Goal: Task Accomplishment & Management: Complete application form

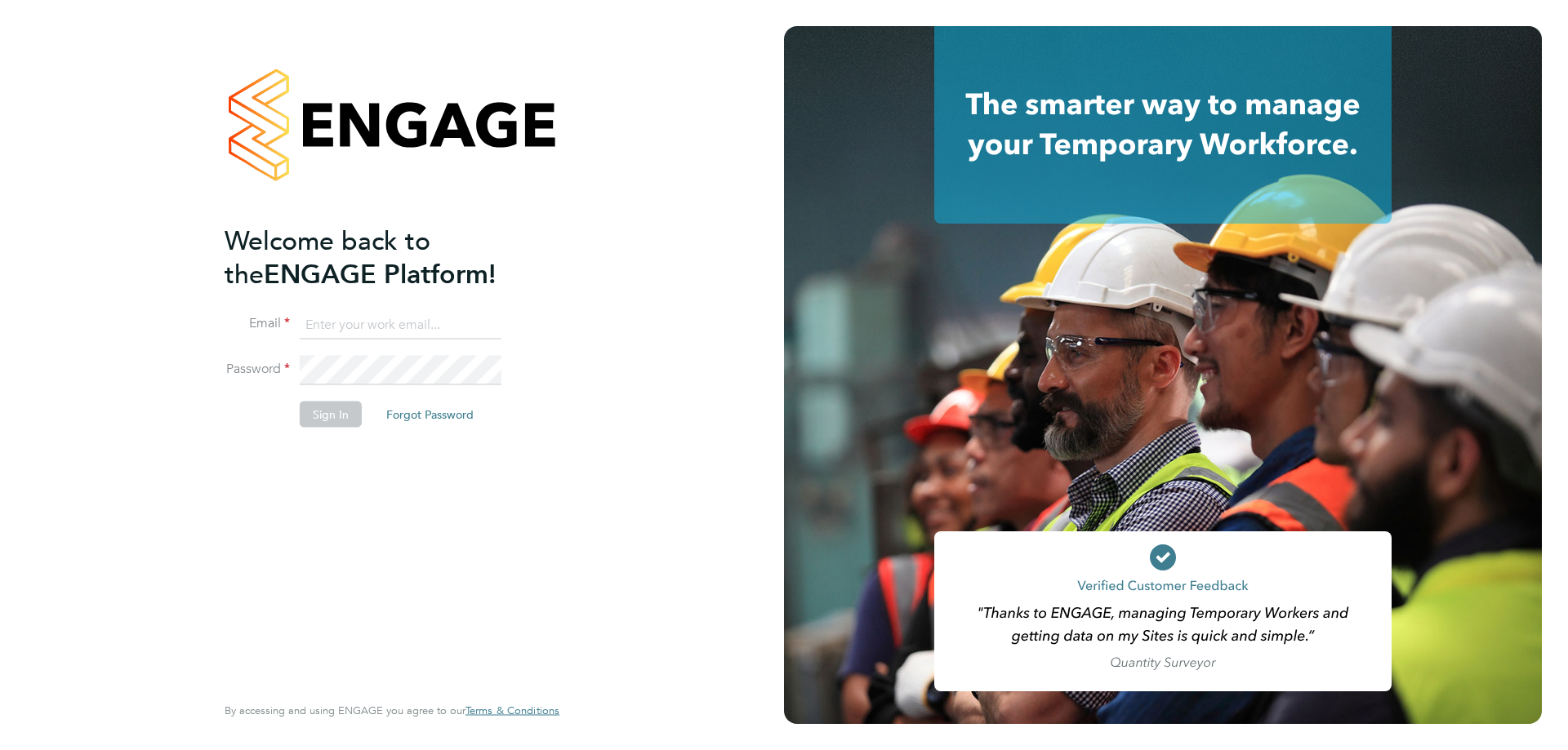
type input "[EMAIL_ADDRESS][DOMAIN_NAME]"
click at [332, 411] on button "Sign In" at bounding box center [330, 415] width 63 height 26
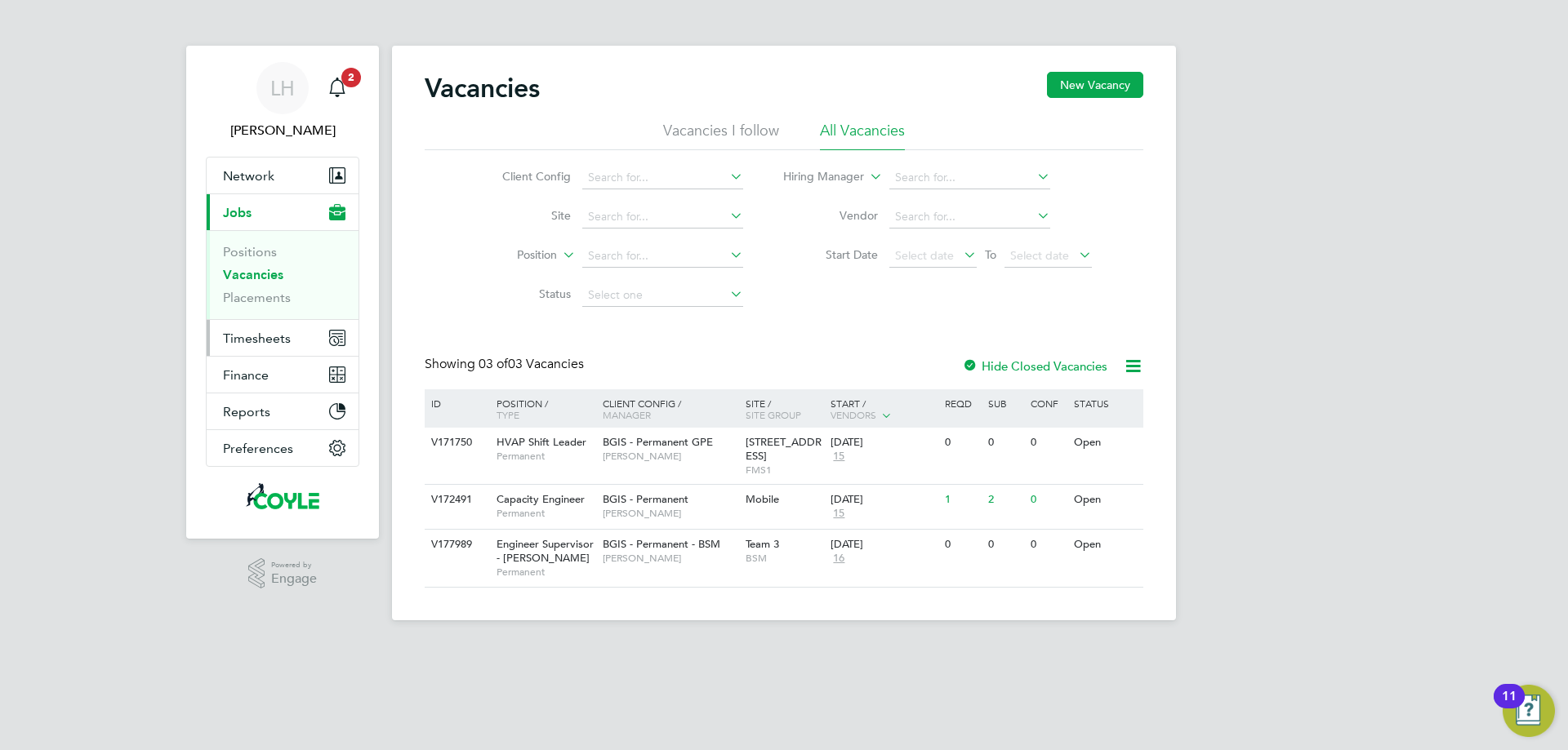
click at [269, 340] on span "Timesheets" at bounding box center [257, 338] width 68 height 16
click at [520, 554] on span "Engineer Supervisor - Takeda" at bounding box center [545, 551] width 97 height 28
click at [263, 334] on span "Timesheets" at bounding box center [257, 338] width 68 height 16
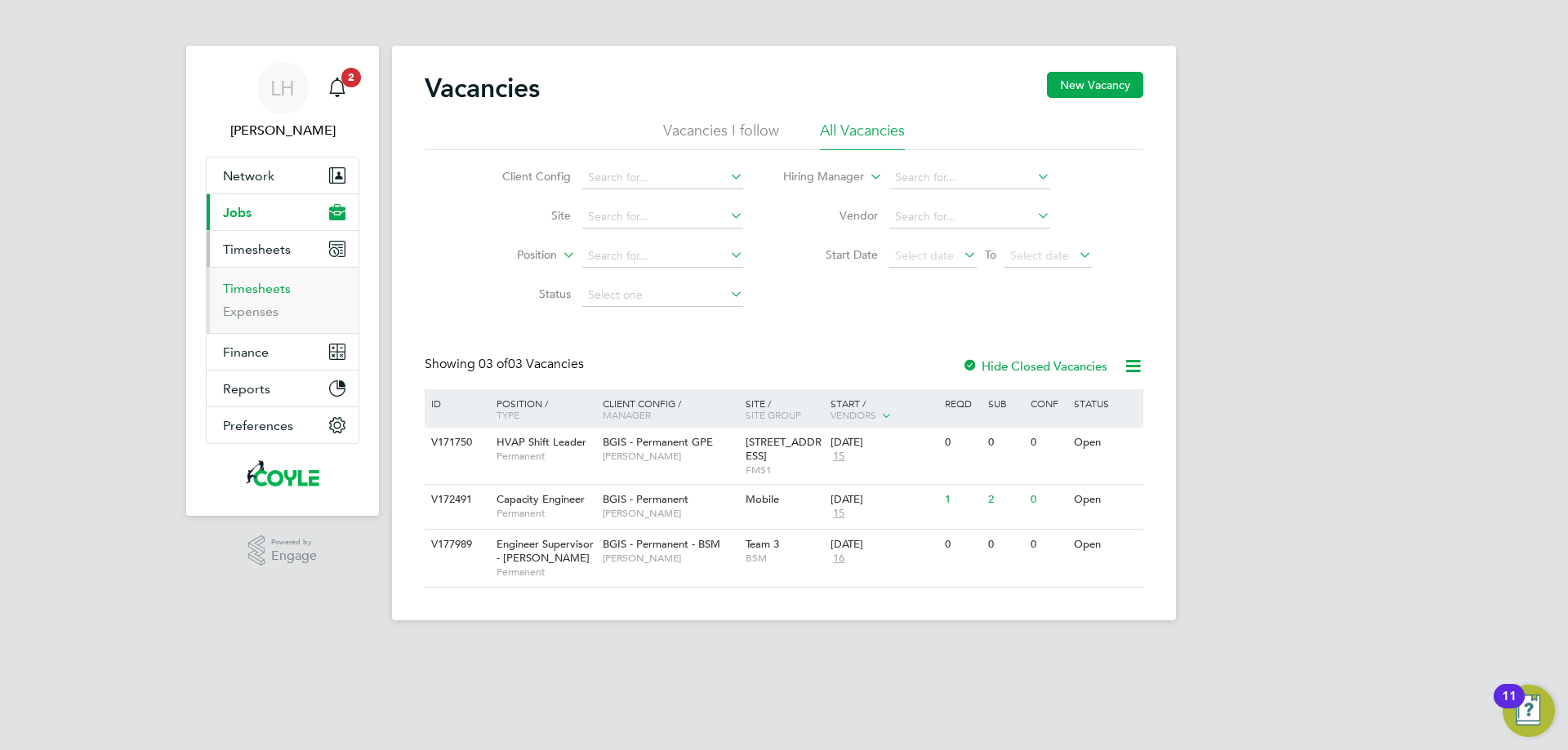
click at [252, 294] on link "Timesheets" at bounding box center [257, 288] width 68 height 16
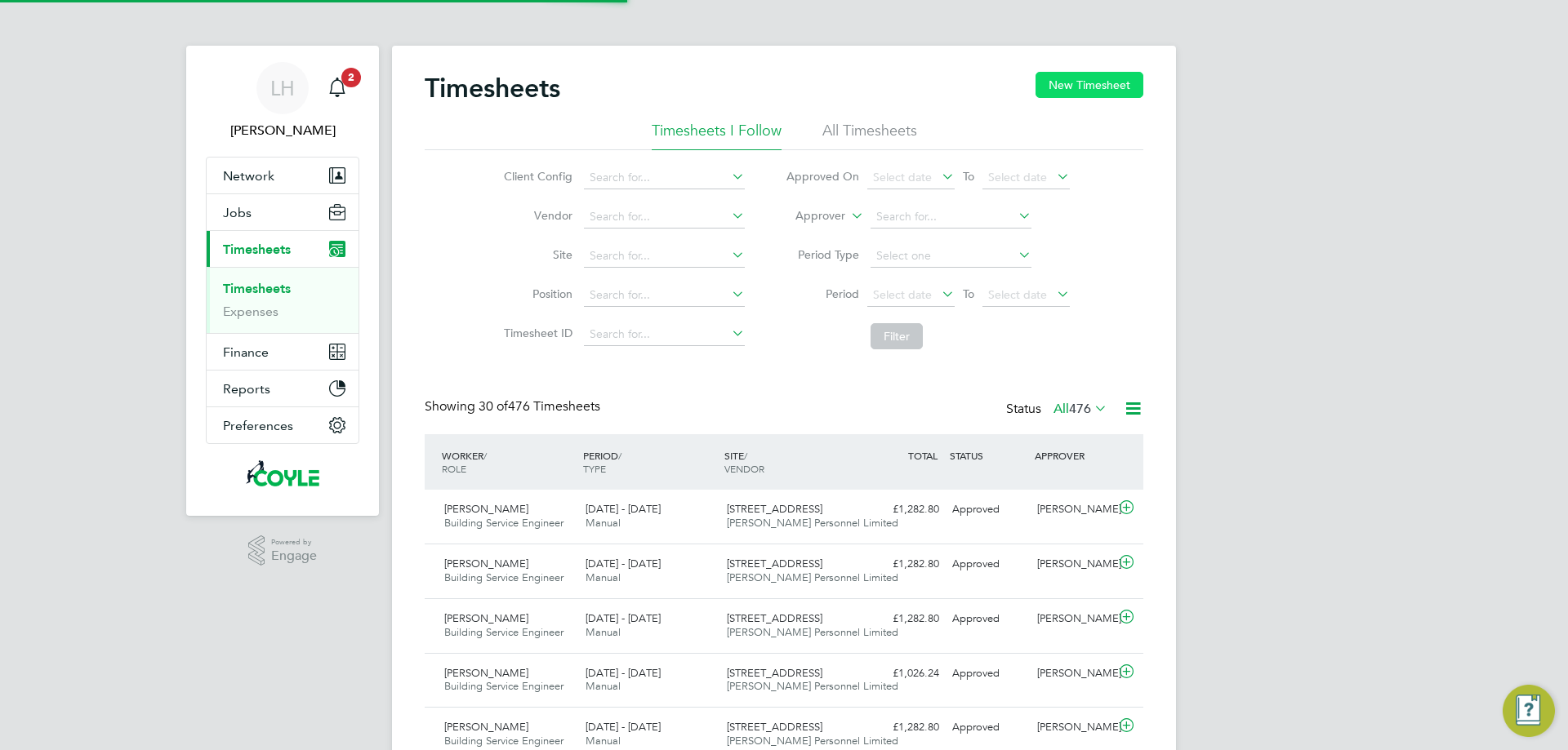
click at [1109, 79] on button "New Timesheet" at bounding box center [1090, 85] width 108 height 26
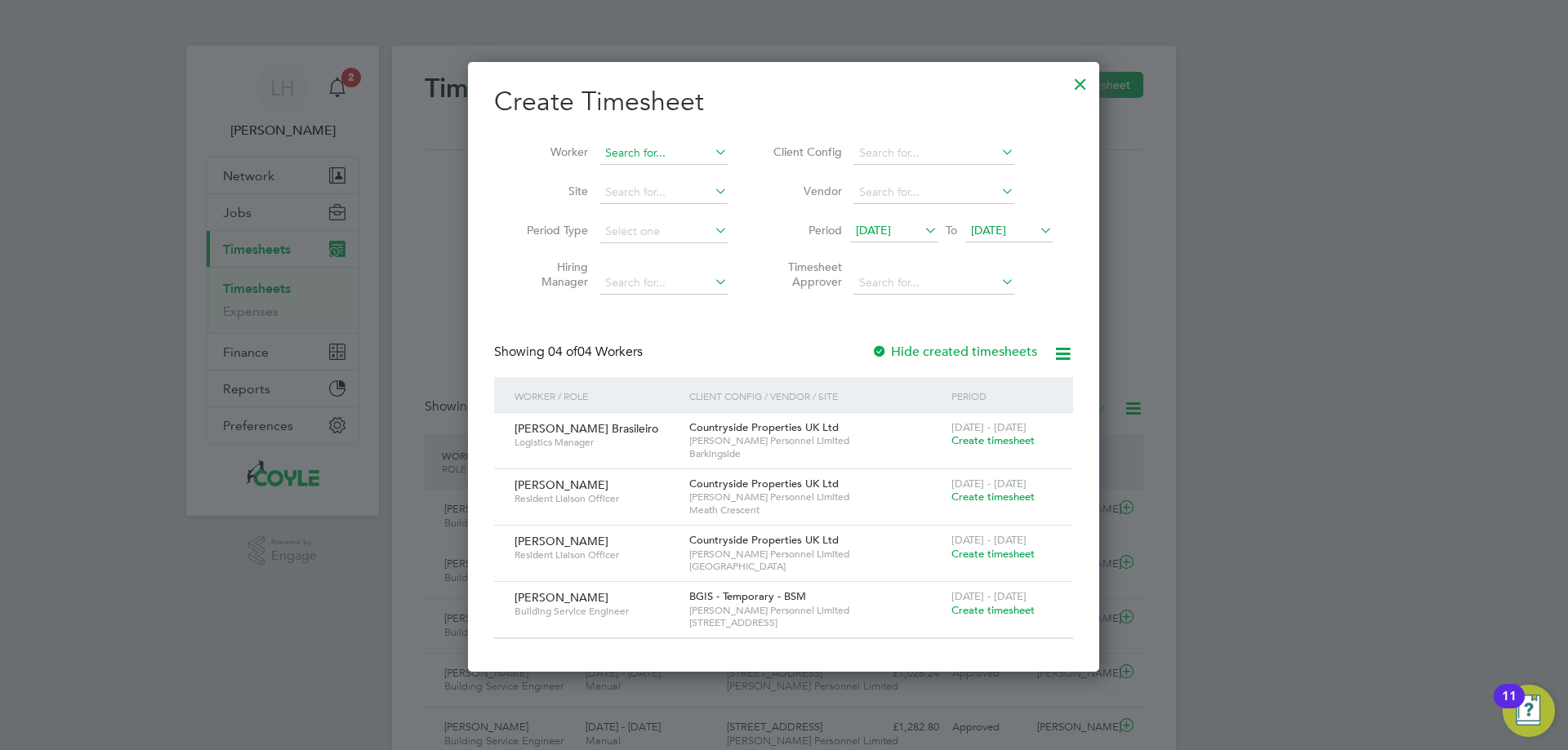
click at [652, 144] on input at bounding box center [663, 153] width 128 height 23
click at [993, 611] on span "Create timesheet" at bounding box center [993, 610] width 83 height 14
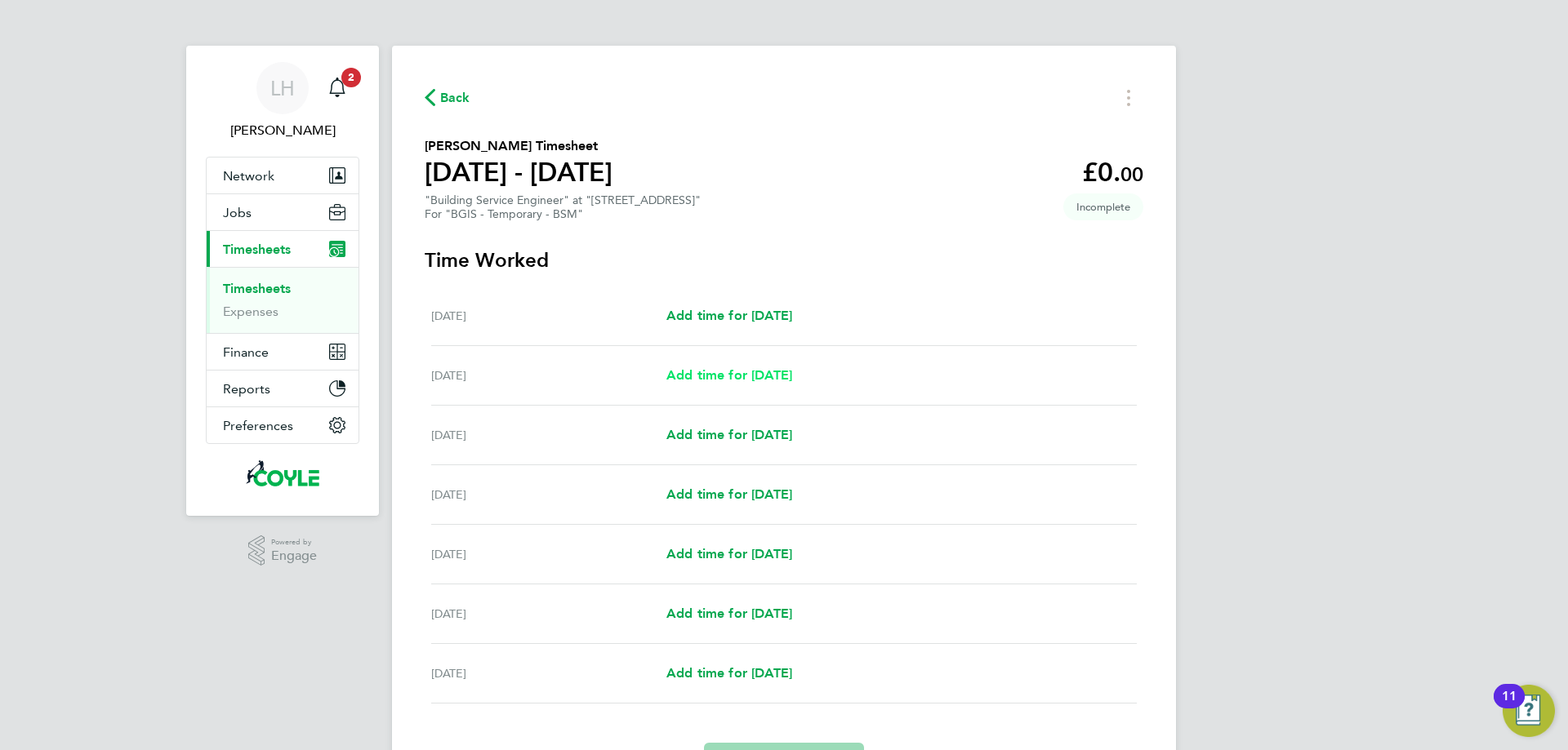
click at [745, 374] on span "Add time for Tue 26 Aug" at bounding box center [729, 375] width 126 height 16
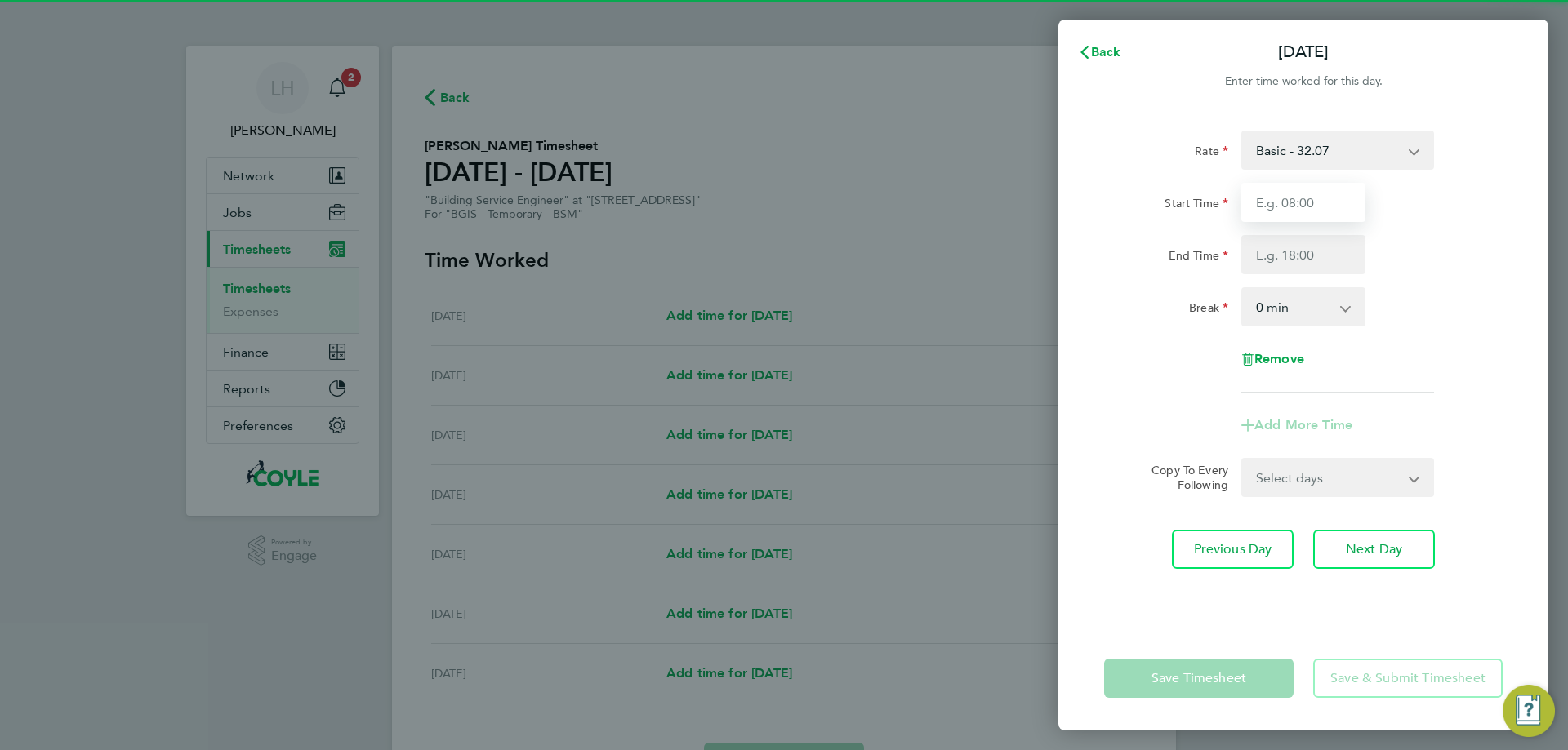
click at [1320, 206] on input "Start Time" at bounding box center [1303, 202] width 124 height 39
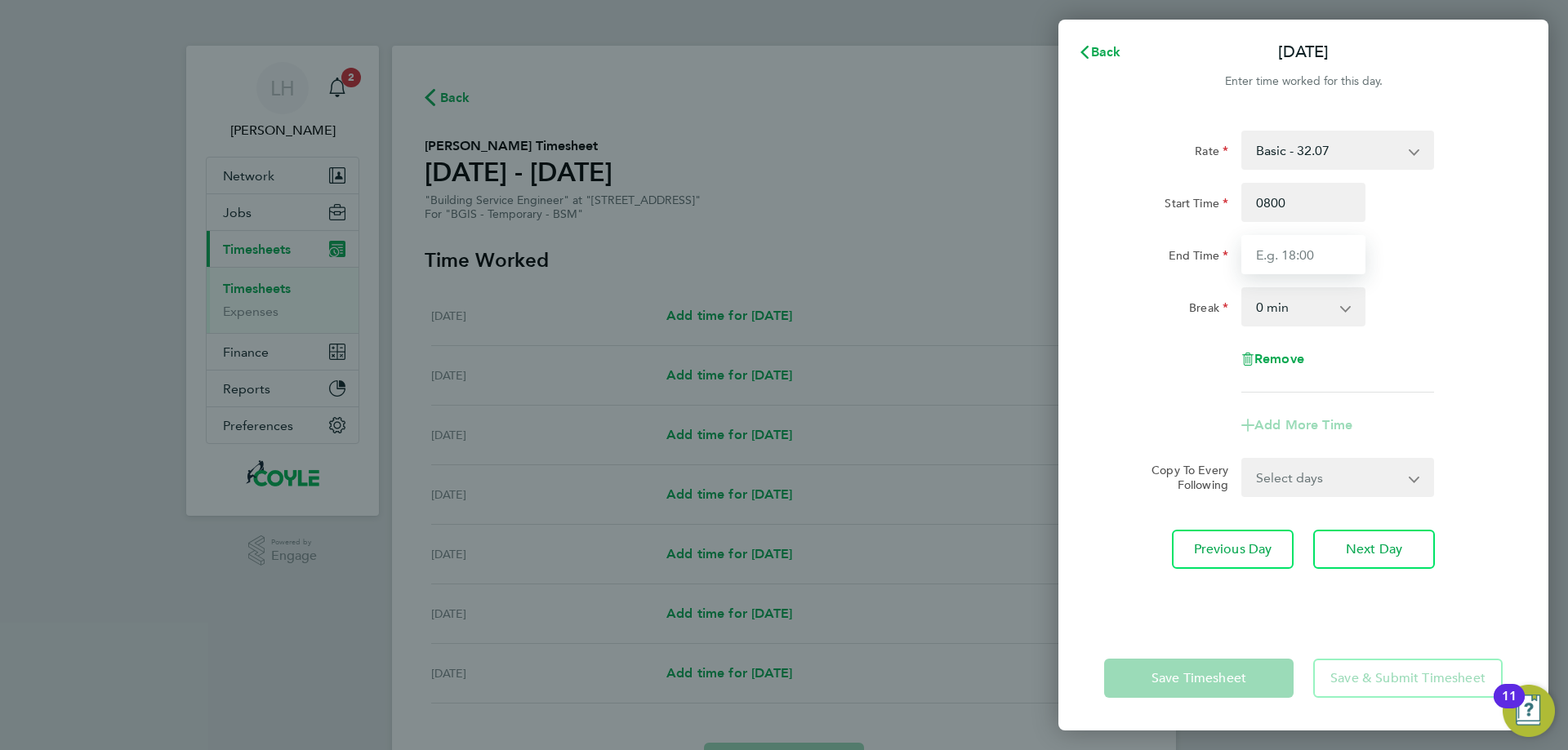
type input "08:00"
type input "17:00"
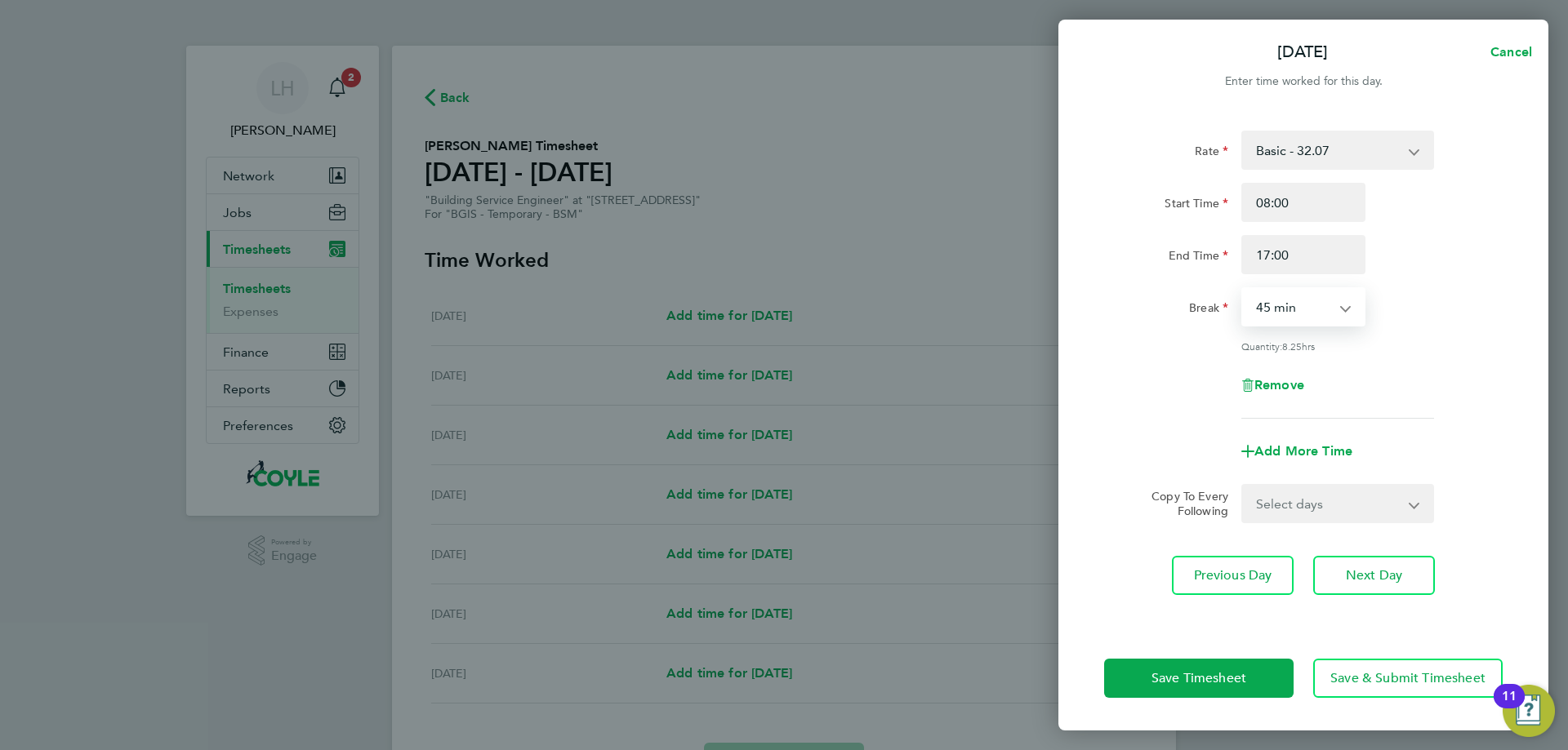
select select "60"
click at [1243, 486] on select "Select days Day Weekday (Mon-Fri) Weekend (Sat-Sun) Wednesday Thursday Friday S…" at bounding box center [1329, 504] width 172 height 36
select select "WEEKDAY"
click option "Weekday (Mon-Fri)" at bounding box center [0, 0] width 0 height 0
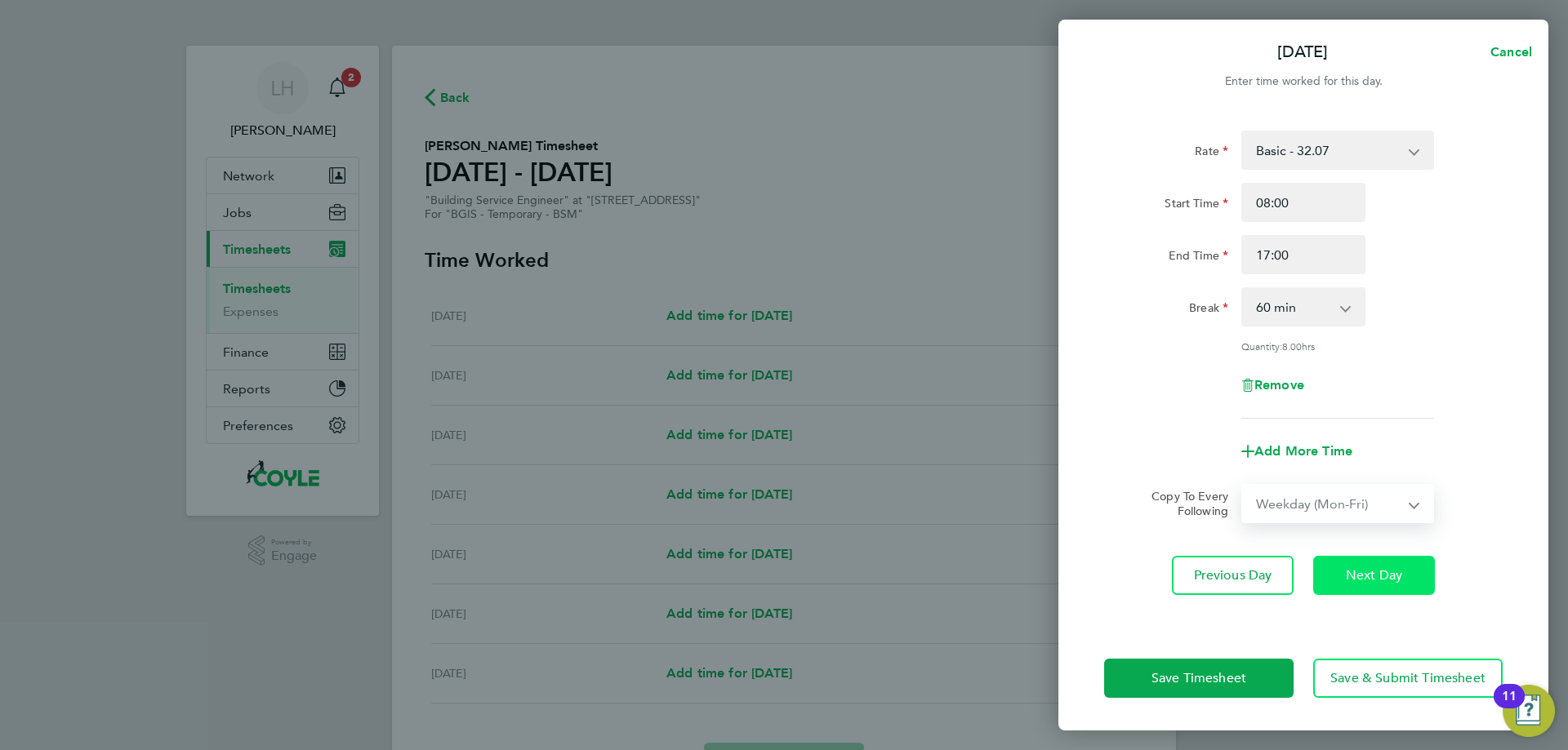
select select "2025-08-31"
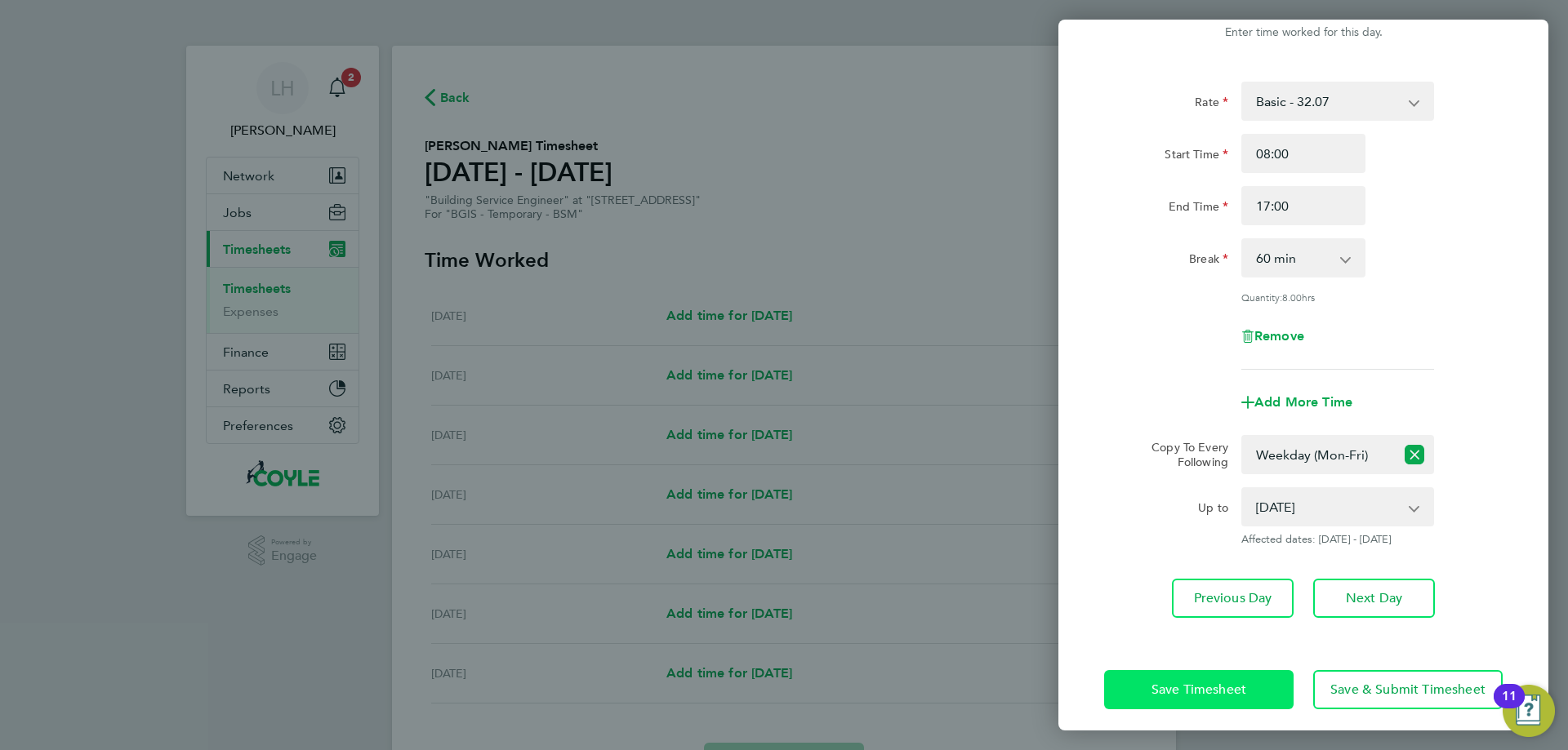
click at [1230, 684] on span "Save Timesheet" at bounding box center [1199, 690] width 95 height 17
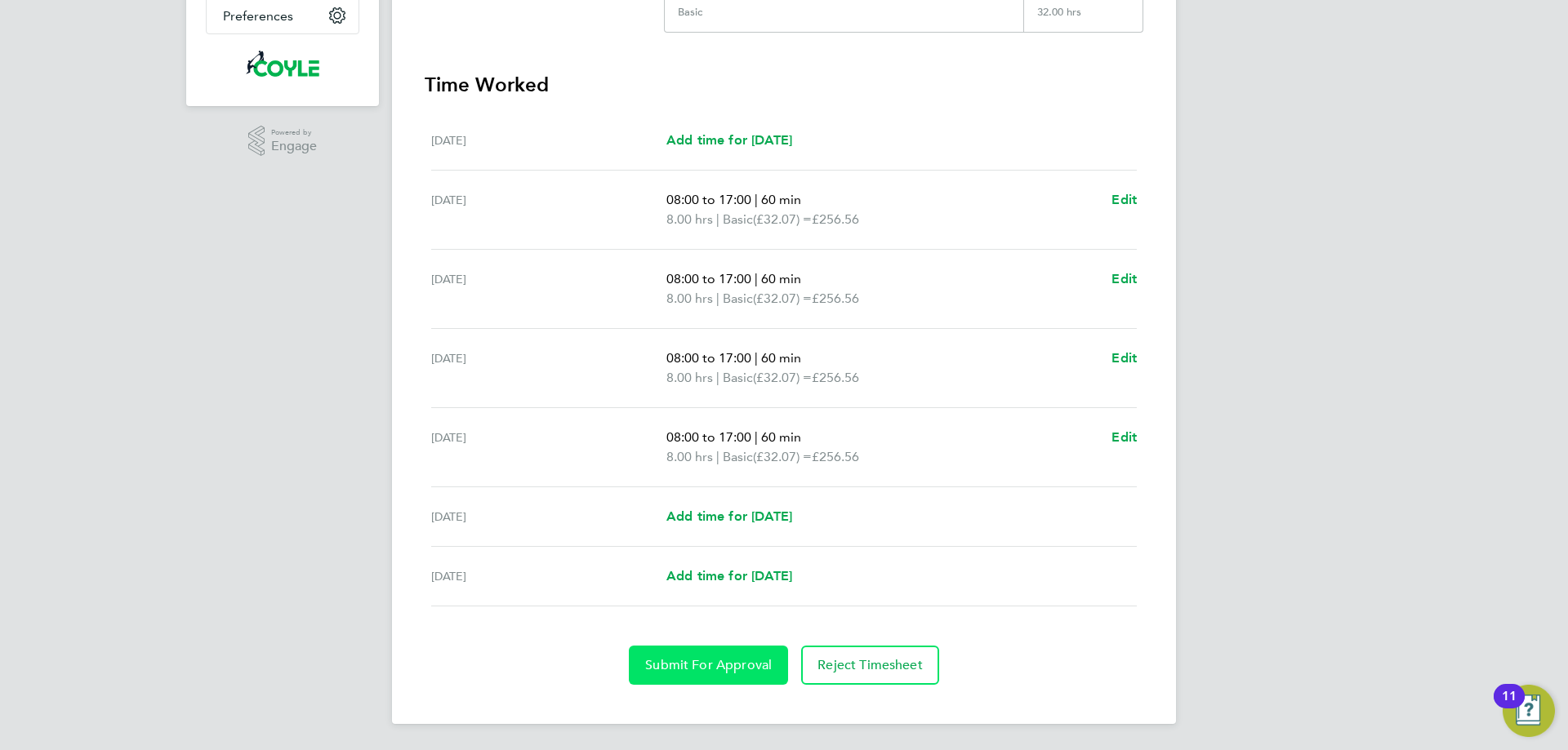
click at [727, 668] on span "Submit For Approval" at bounding box center [708, 665] width 127 height 17
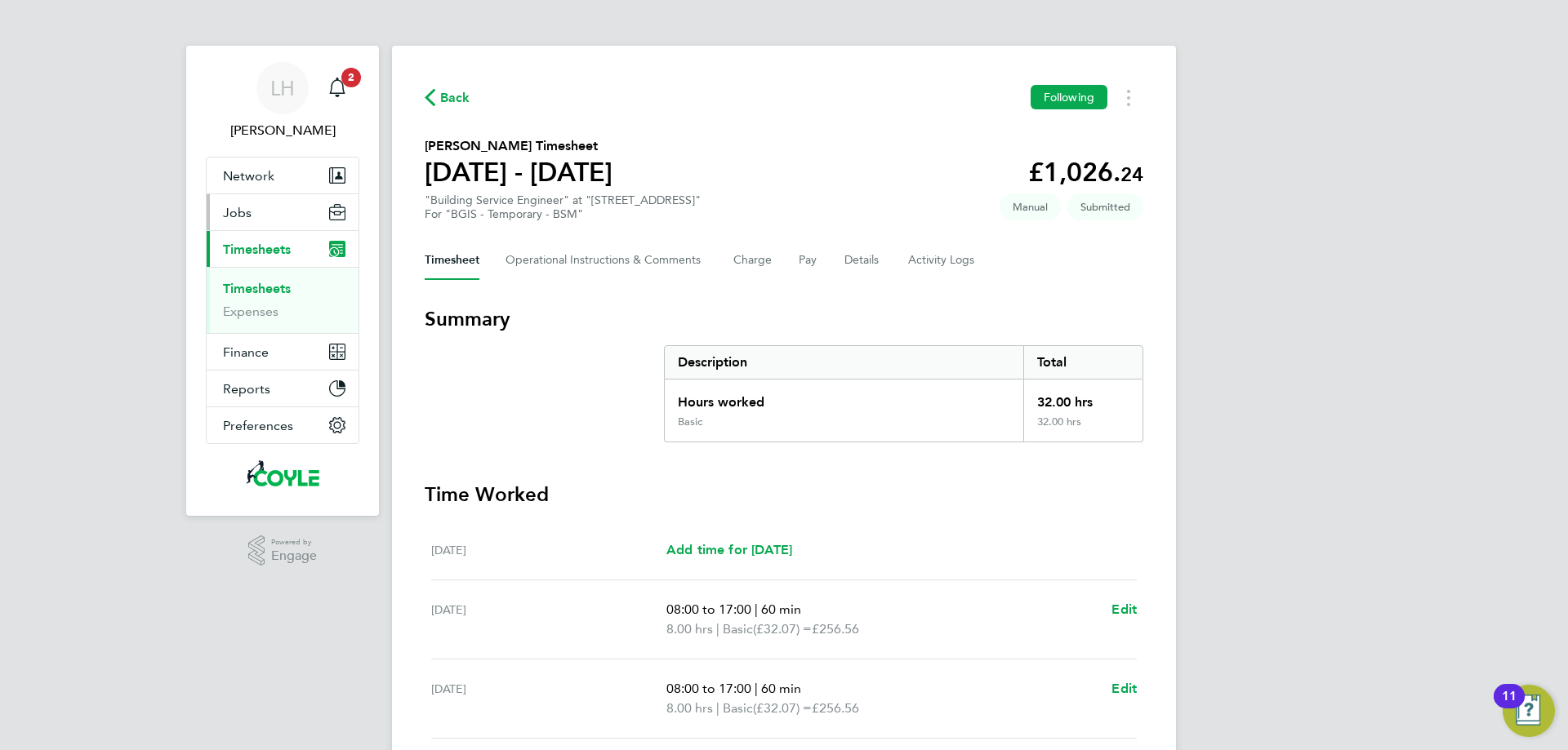
click at [254, 208] on button "Jobs" at bounding box center [282, 212] width 152 height 36
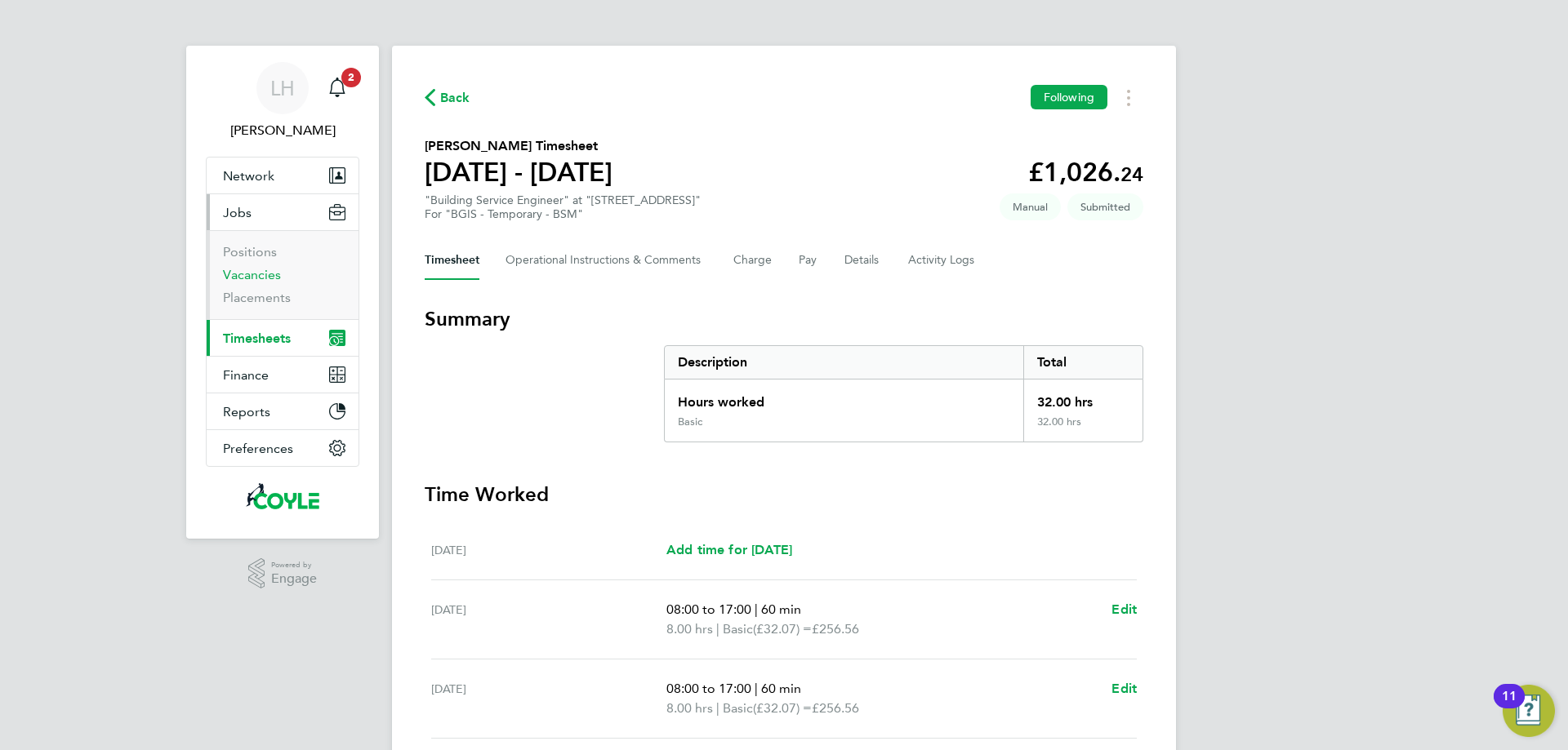
click at [259, 278] on link "Vacancies" at bounding box center [252, 274] width 58 height 16
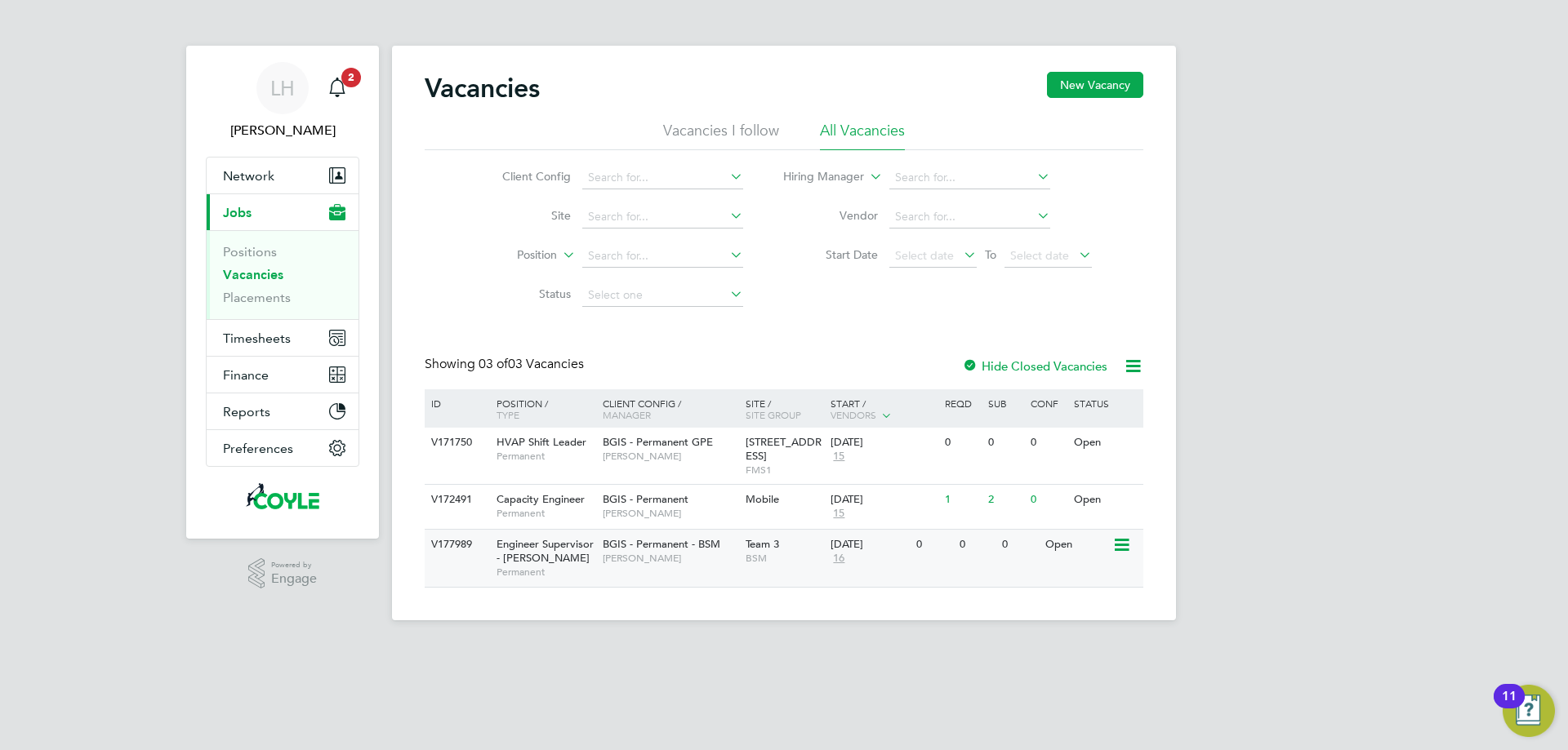
click at [530, 550] on span "Engineer Supervisor - Takeda" at bounding box center [545, 551] width 97 height 28
click at [559, 450] on span "Permanent" at bounding box center [545, 456] width 98 height 13
click at [571, 497] on span "Capacity Engineer" at bounding box center [540, 499] width 89 height 14
click at [498, 547] on span "Engineer Supervisor - Takeda" at bounding box center [545, 551] width 97 height 28
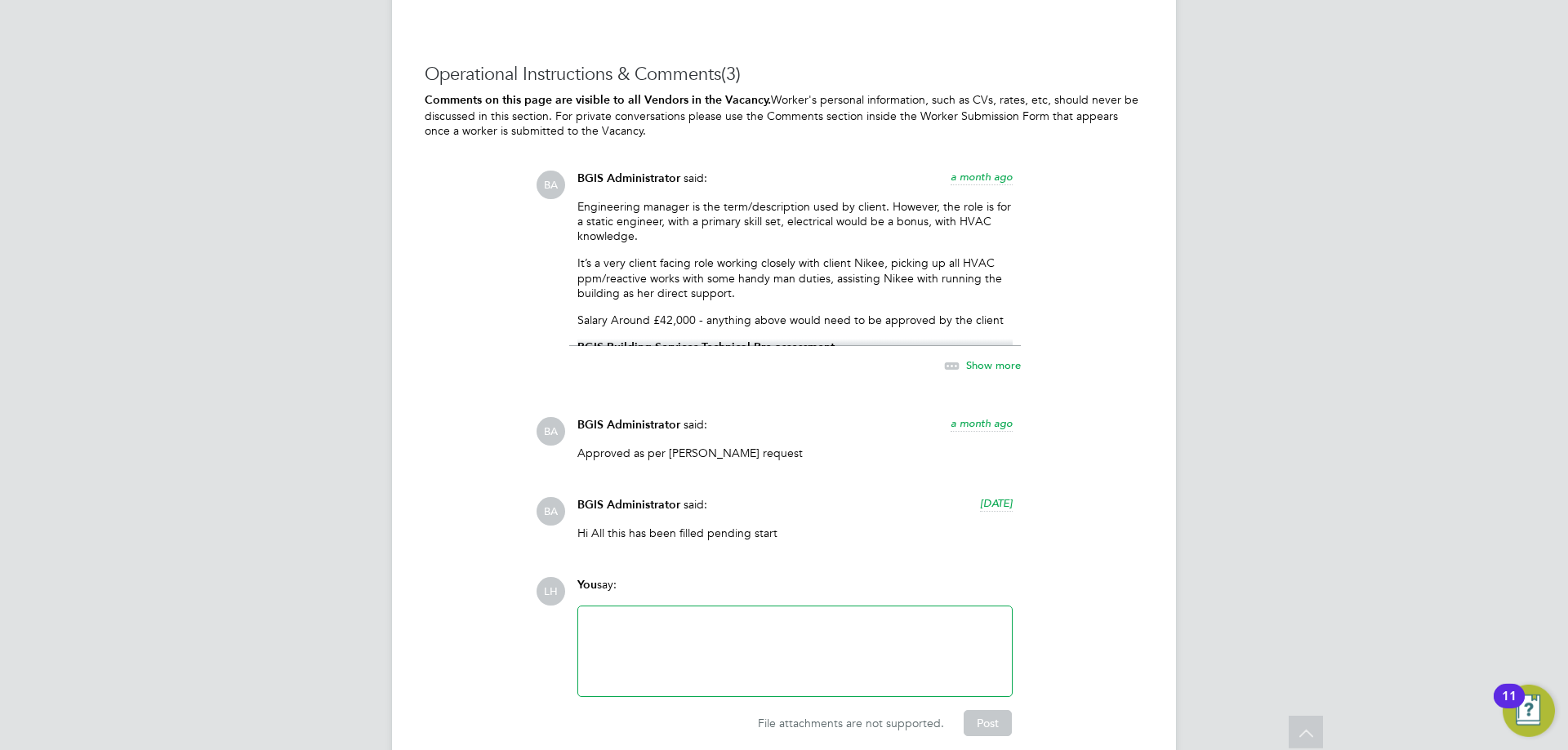
scroll to position [2435, 0]
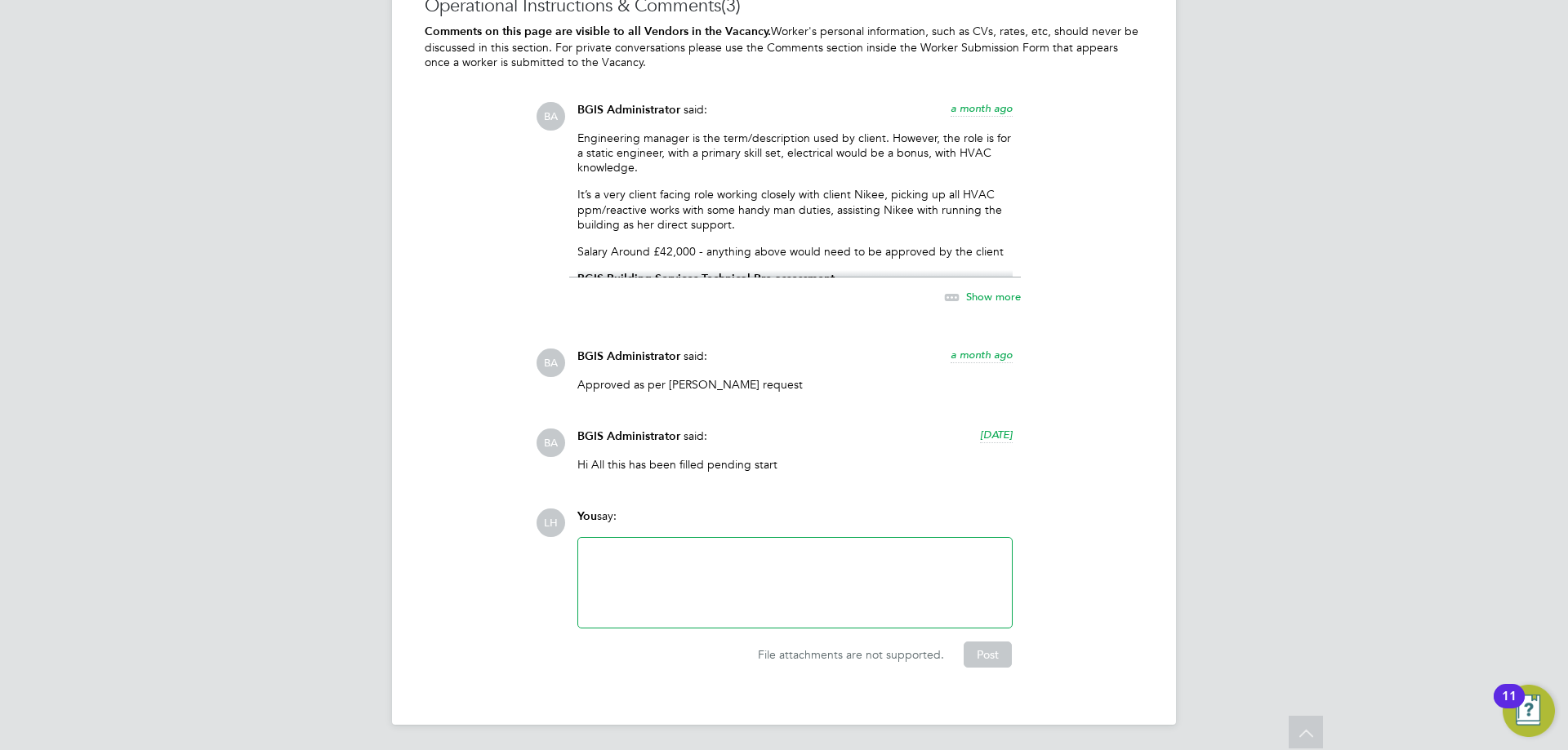
click at [678, 573] on div at bounding box center [795, 582] width 414 height 70
click at [980, 301] on span "Show more" at bounding box center [993, 297] width 55 height 14
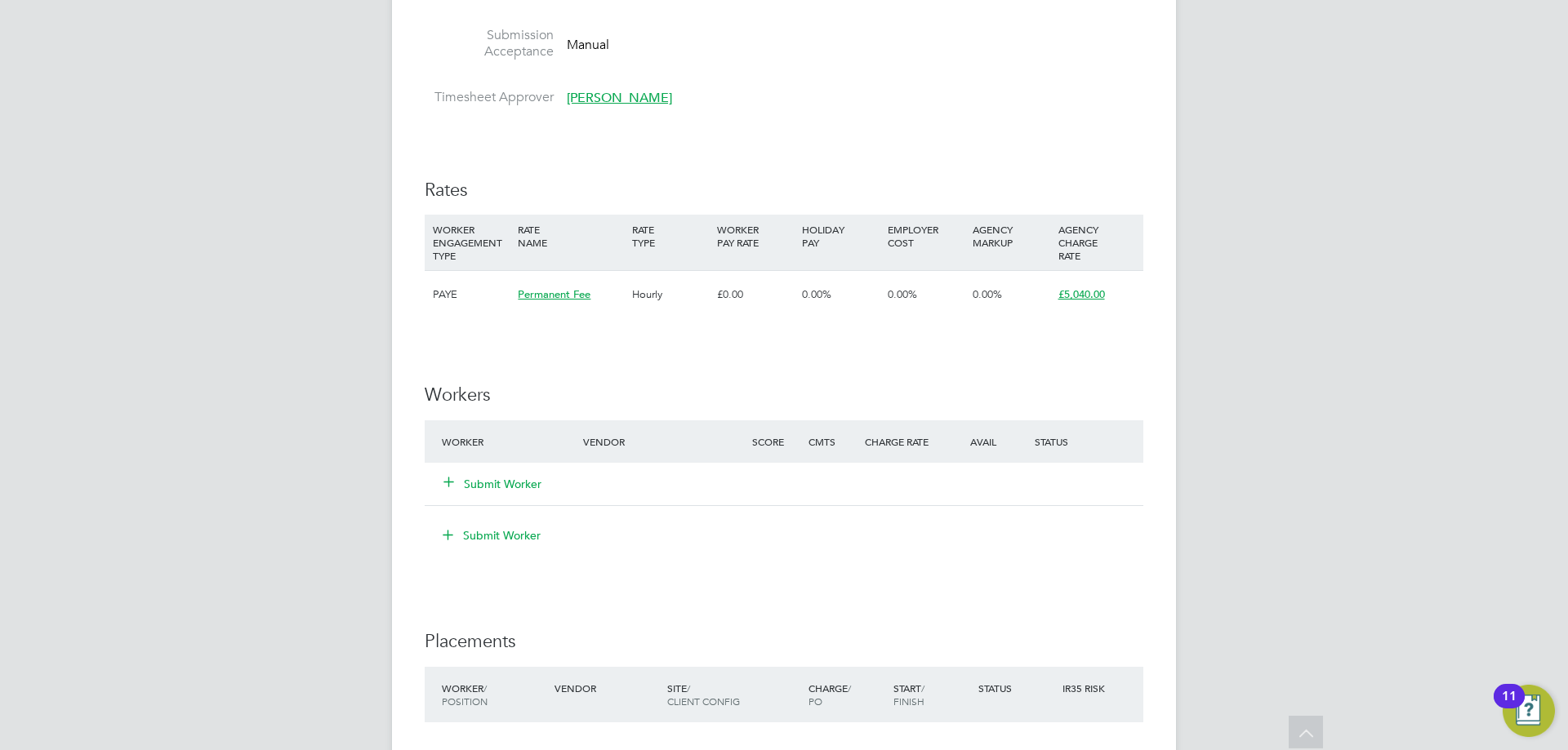
scroll to position [1582, 0]
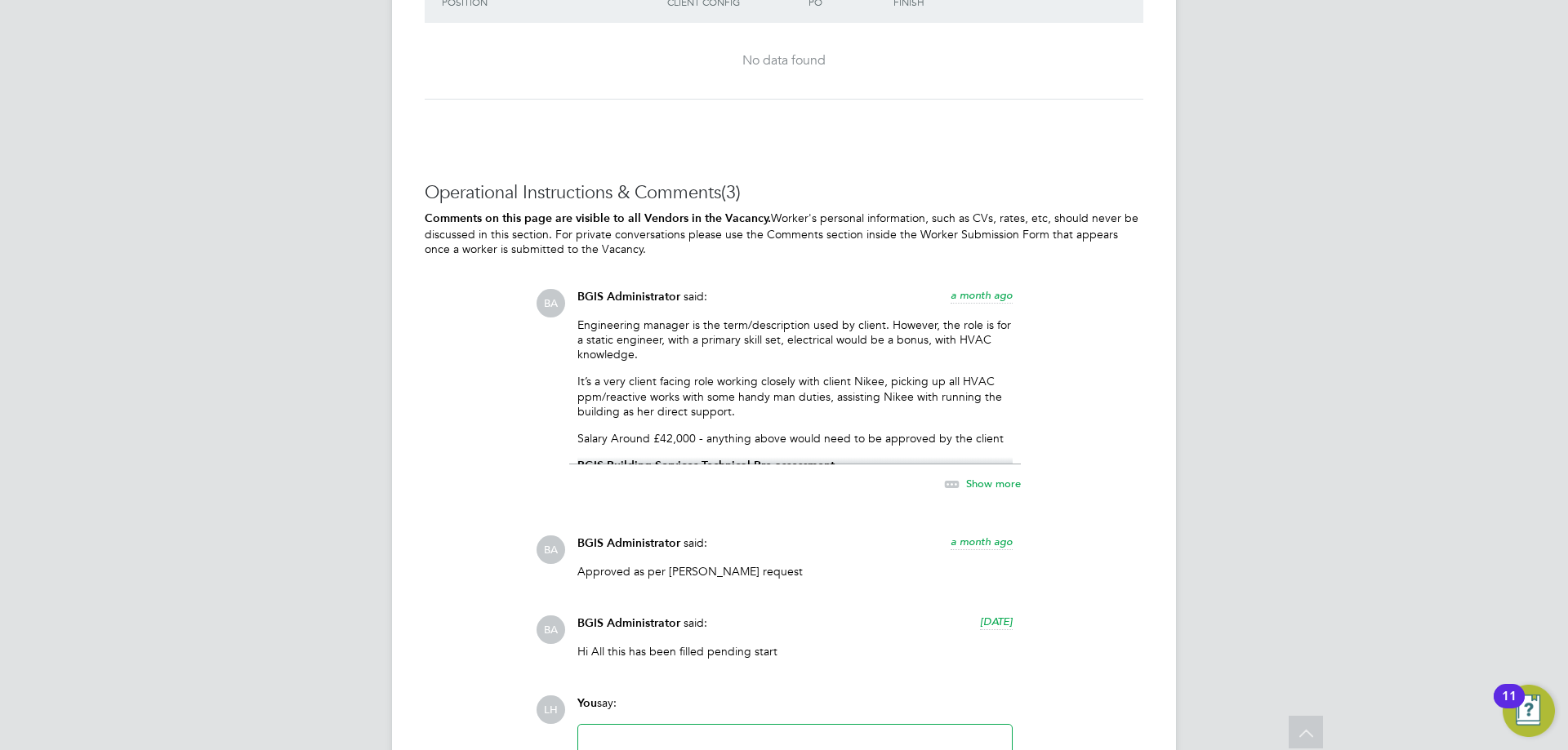
scroll to position [2435, 0]
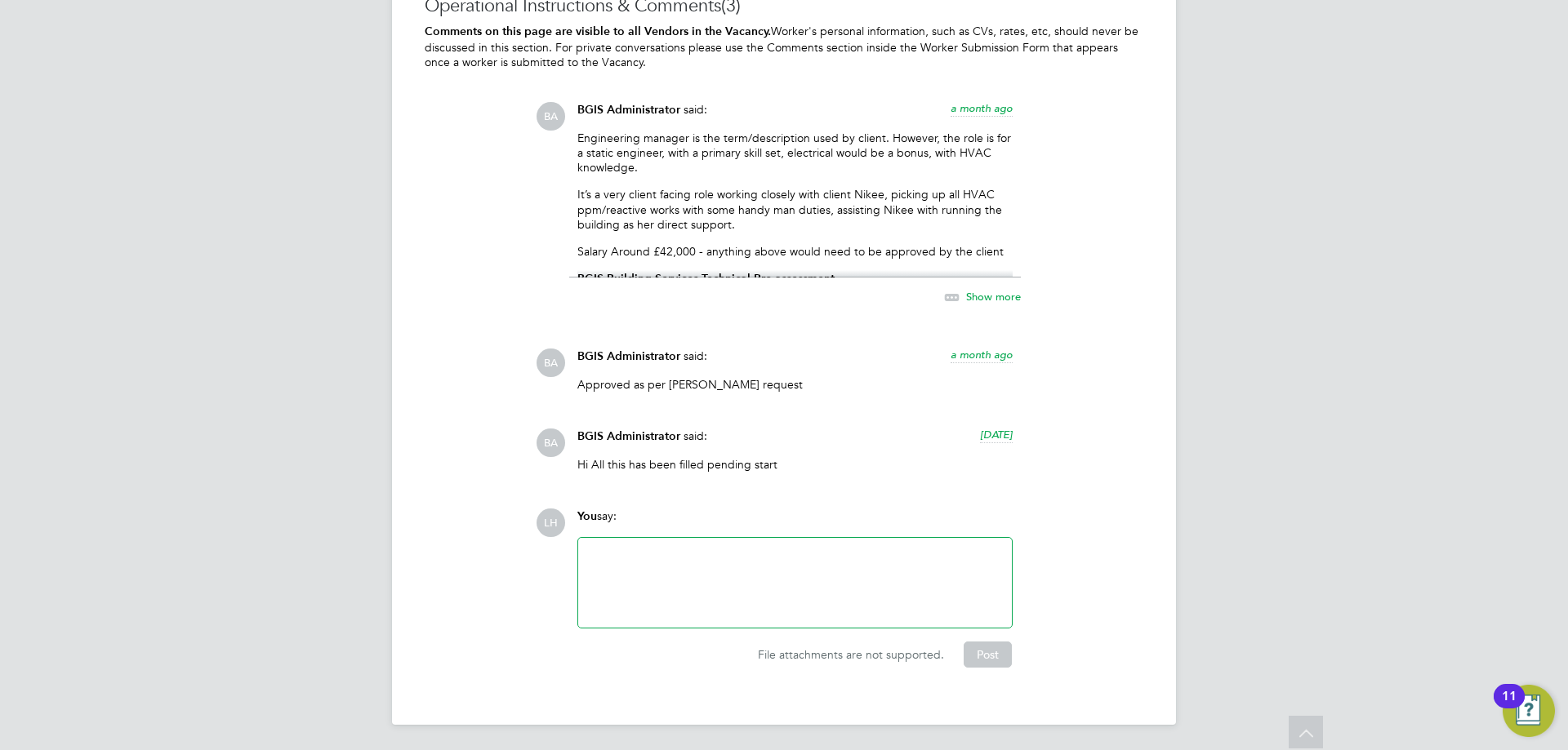
click at [617, 567] on div at bounding box center [795, 582] width 414 height 70
click at [973, 641] on div "File attachments are not supported. Post" at bounding box center [794, 648] width 452 height 39
click at [982, 662] on button "Post" at bounding box center [988, 655] width 49 height 26
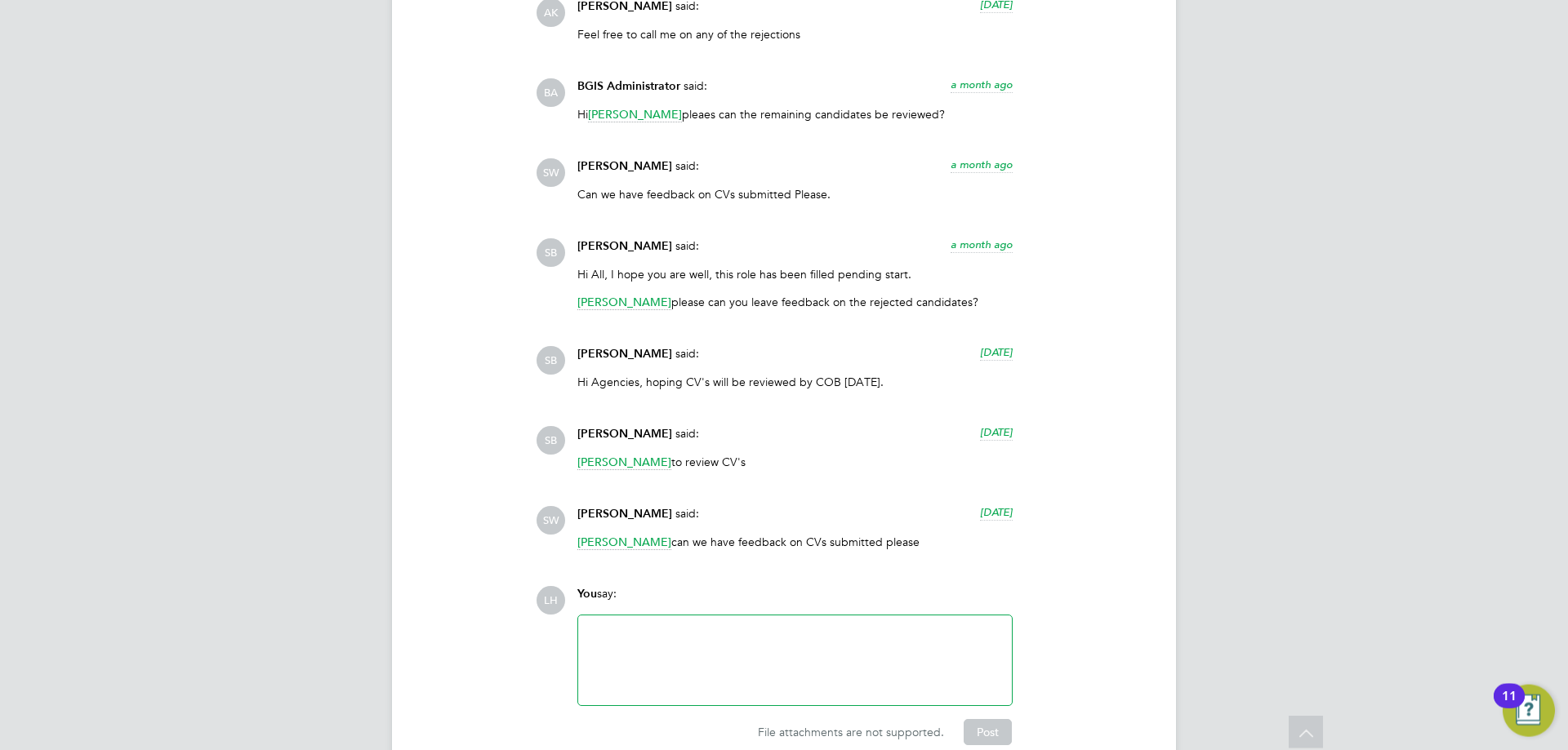
scroll to position [3983, 0]
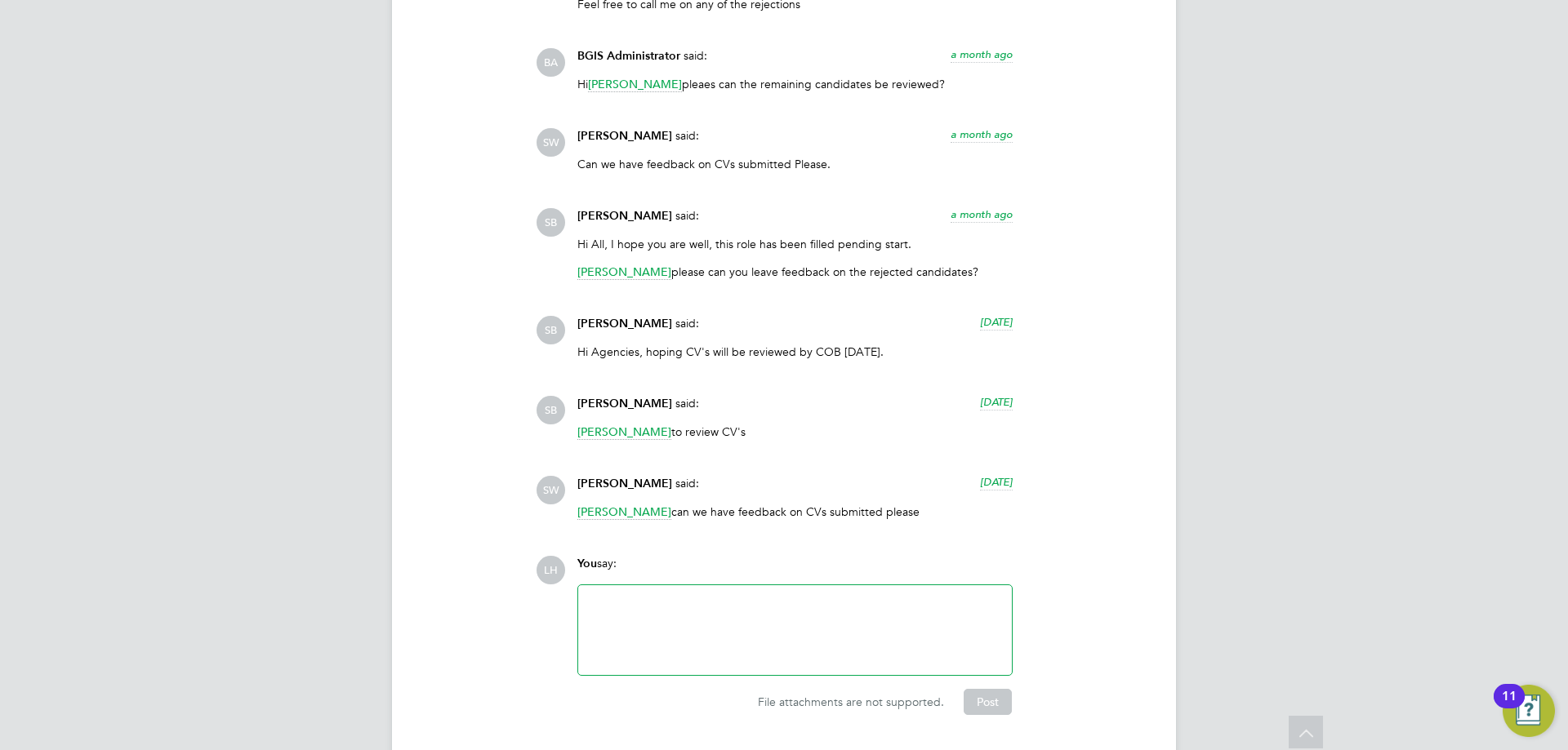
click at [624, 595] on div at bounding box center [795, 630] width 414 height 70
click at [987, 689] on button "Post" at bounding box center [988, 702] width 49 height 26
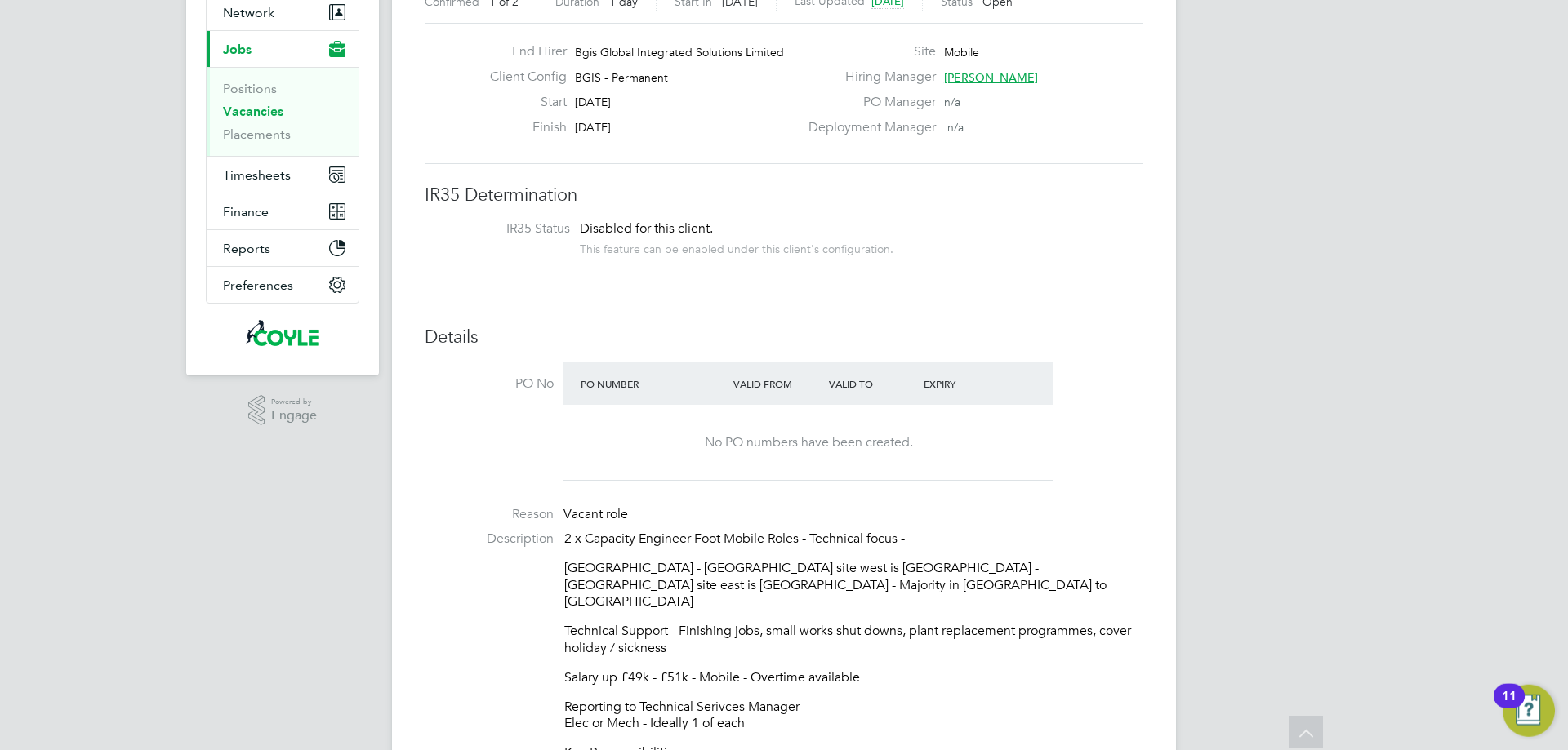
scroll to position [0, 0]
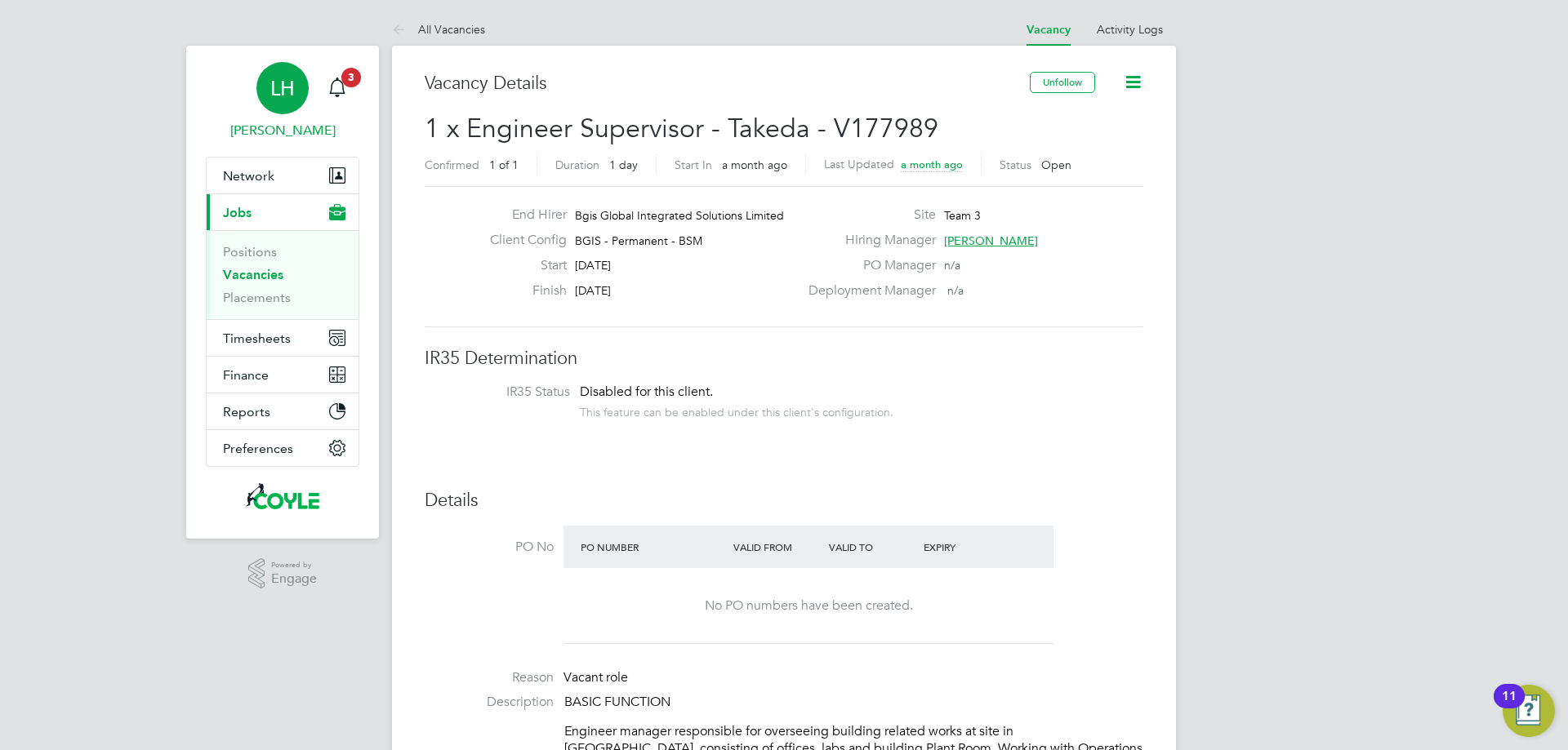
click at [282, 92] on span "LH" at bounding box center [283, 88] width 24 height 21
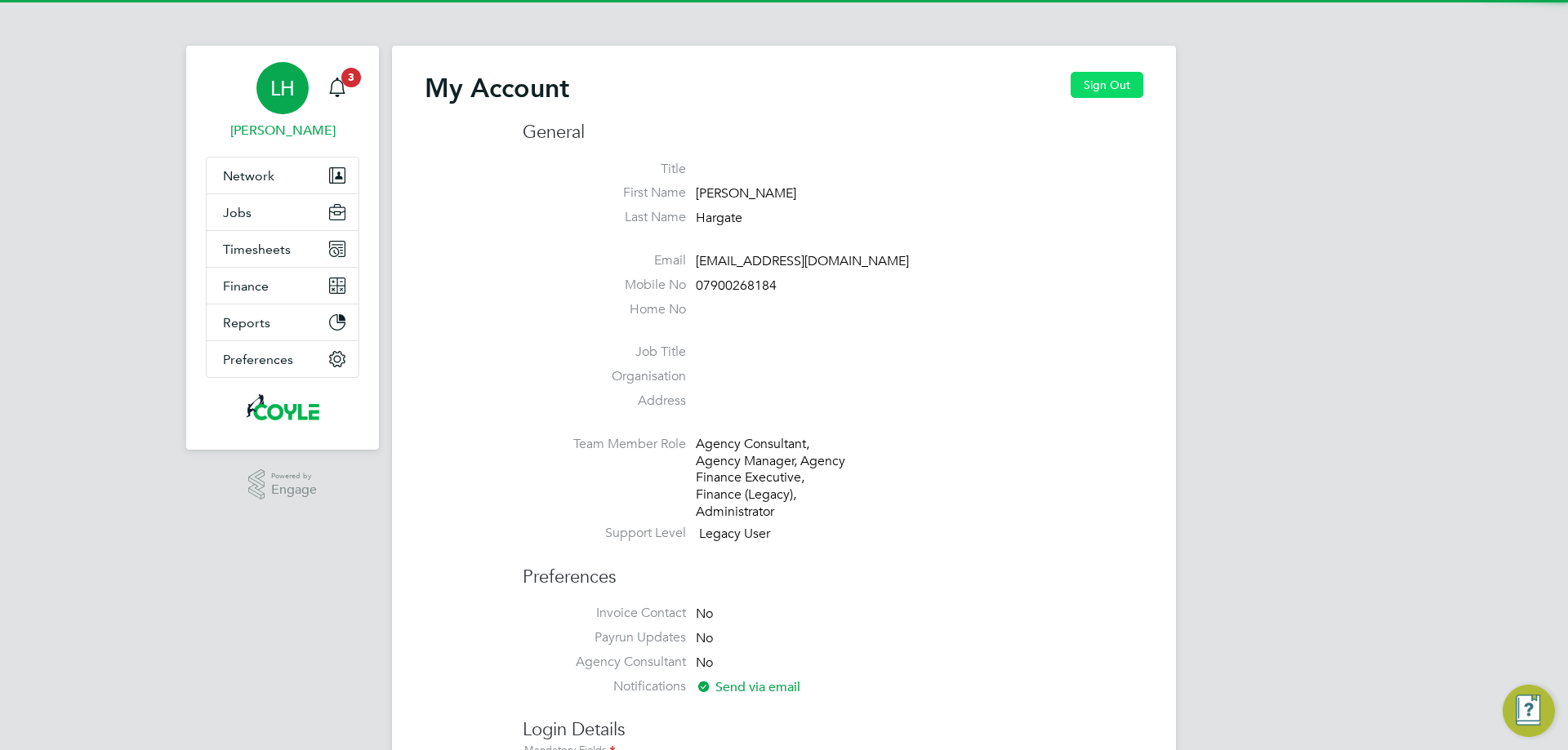
drag, startPoint x: 1097, startPoint y: 81, endPoint x: 1081, endPoint y: 90, distance: 18.4
click at [1096, 83] on button "Sign Out" at bounding box center [1107, 85] width 73 height 26
